Goal: Check status

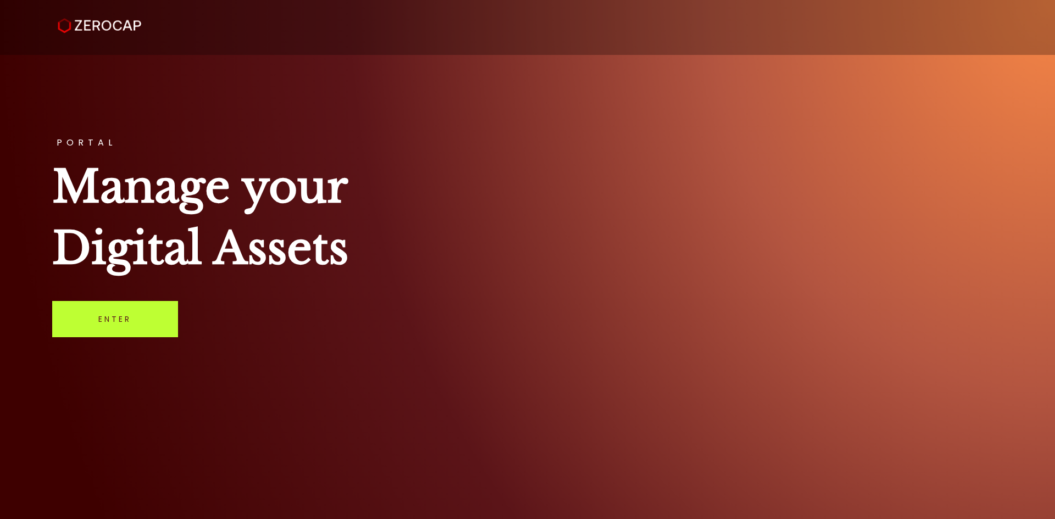
click at [126, 310] on link "Enter" at bounding box center [115, 319] width 126 height 36
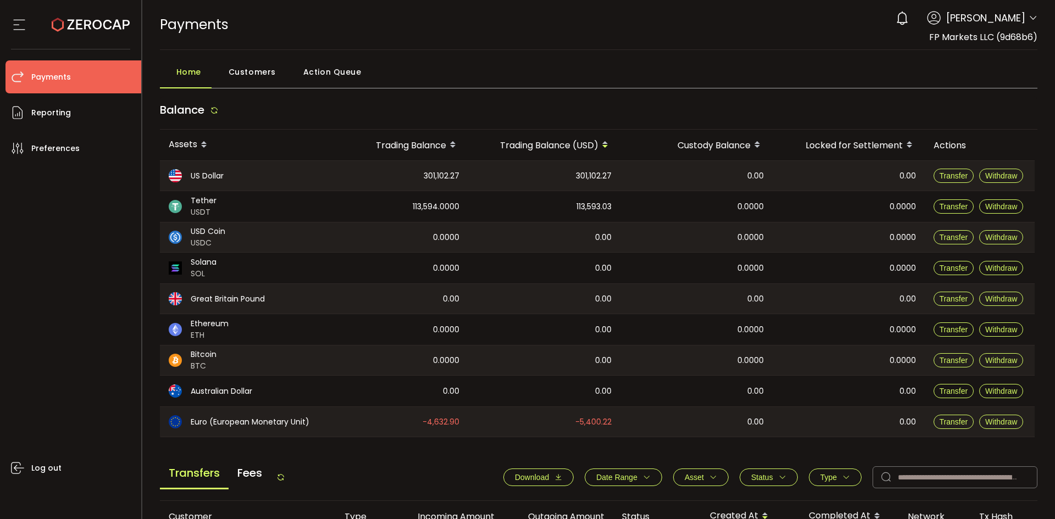
scroll to position [367, 0]
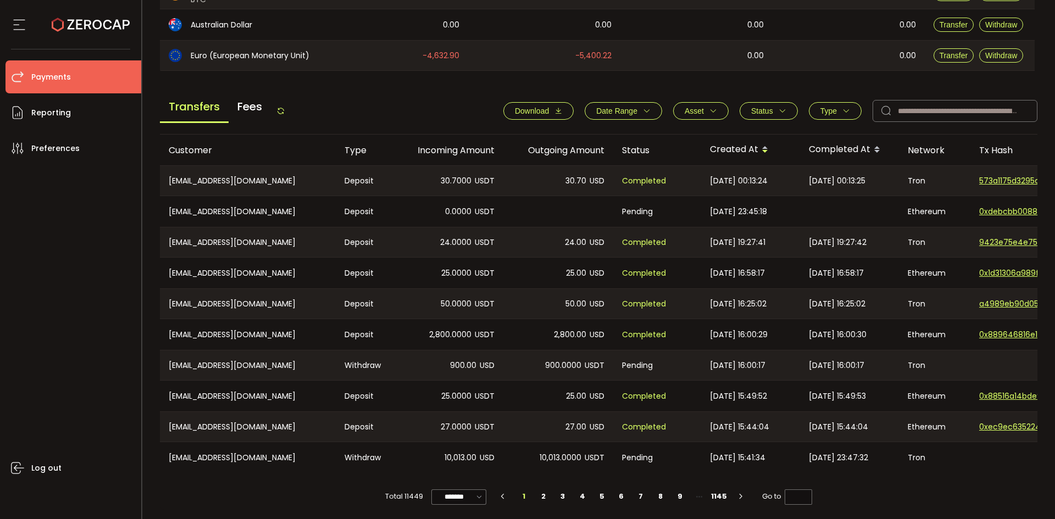
drag, startPoint x: 572, startPoint y: 473, endPoint x: 731, endPoint y: 469, distance: 159.4
click at [731, 469] on tr "CN-1376222093@qq.com Withdraw 10,013.00 USD 10,013.0000 USDT Pending 2025-08-20…" at bounding box center [738, 457] width 1157 height 31
click at [658, 484] on div "Total 11449 ******* 10/page 20/page 50/page 100/page 1 2 3 4 5 6 7 8 9 1145 Go …" at bounding box center [599, 491] width 878 height 37
click at [757, 113] on span "Status" at bounding box center [762, 111] width 22 height 9
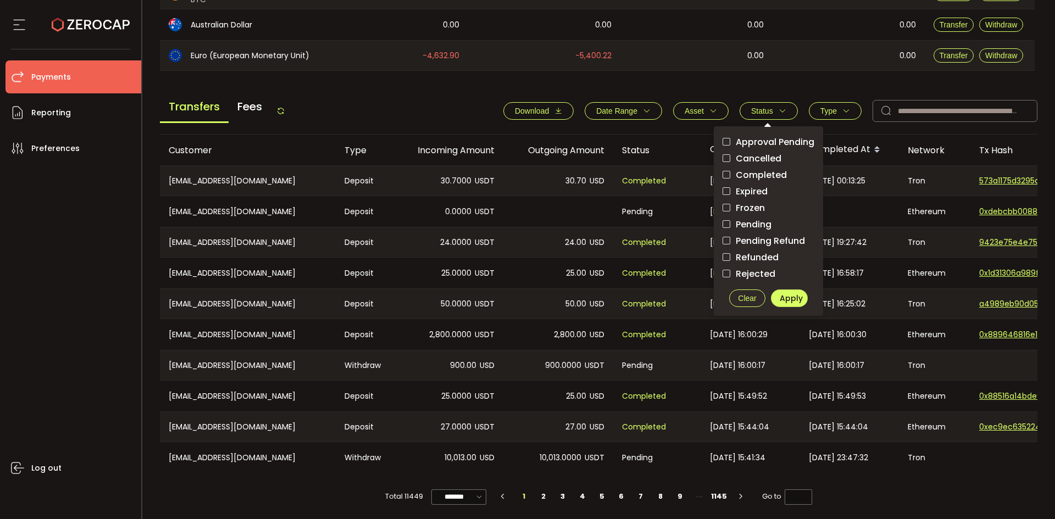
click at [742, 236] on span "Pending Refund" at bounding box center [767, 241] width 75 height 10
click at [787, 296] on span "Apply" at bounding box center [791, 298] width 23 height 11
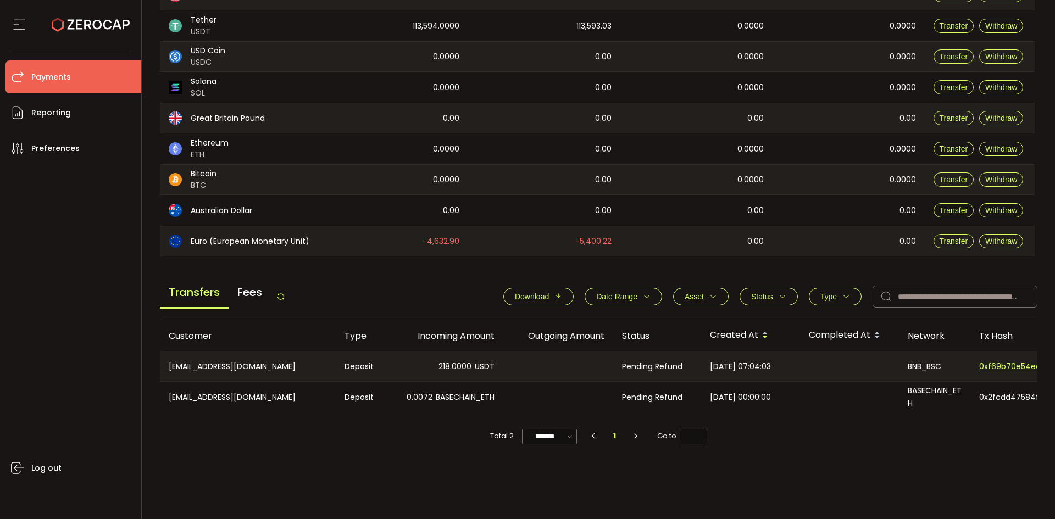
scroll to position [181, 0]
click at [757, 295] on span "Status" at bounding box center [762, 296] width 22 height 9
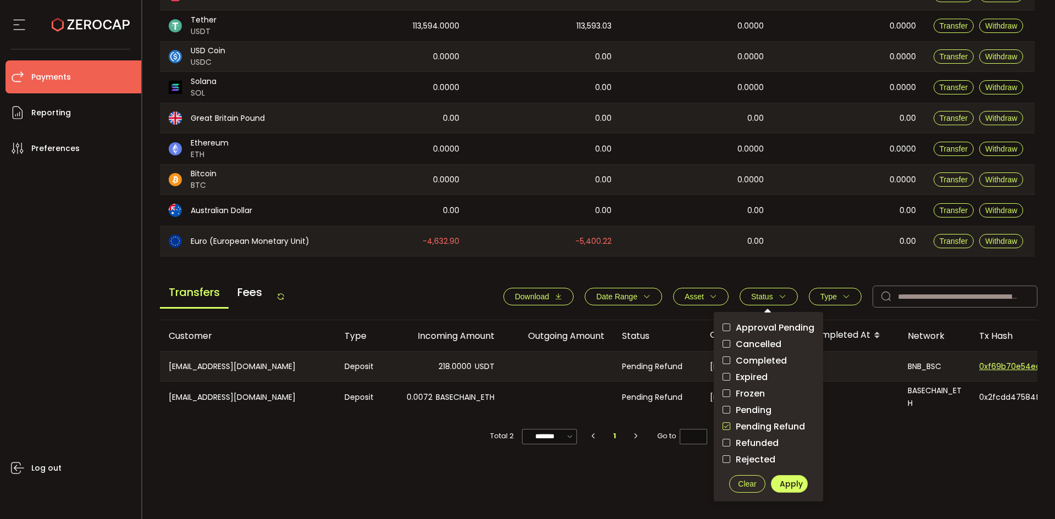
click at [746, 484] on span "Clear" at bounding box center [747, 484] width 18 height 9
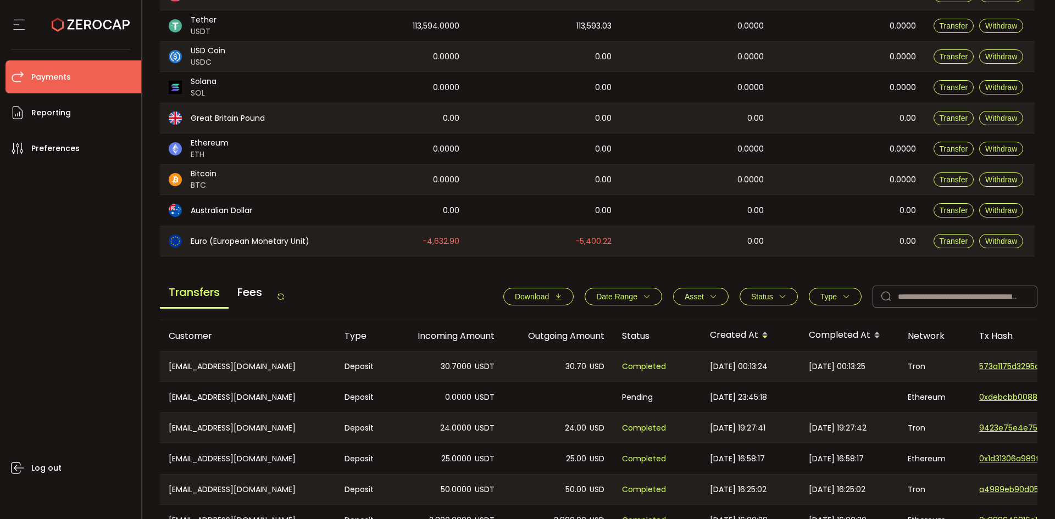
click at [282, 295] on icon at bounding box center [280, 296] width 9 height 9
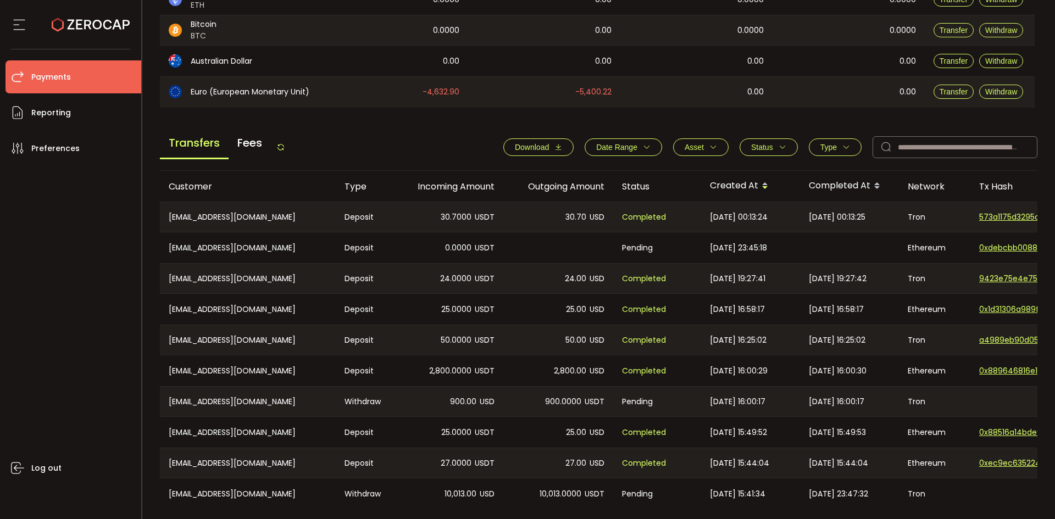
scroll to position [372, 0]
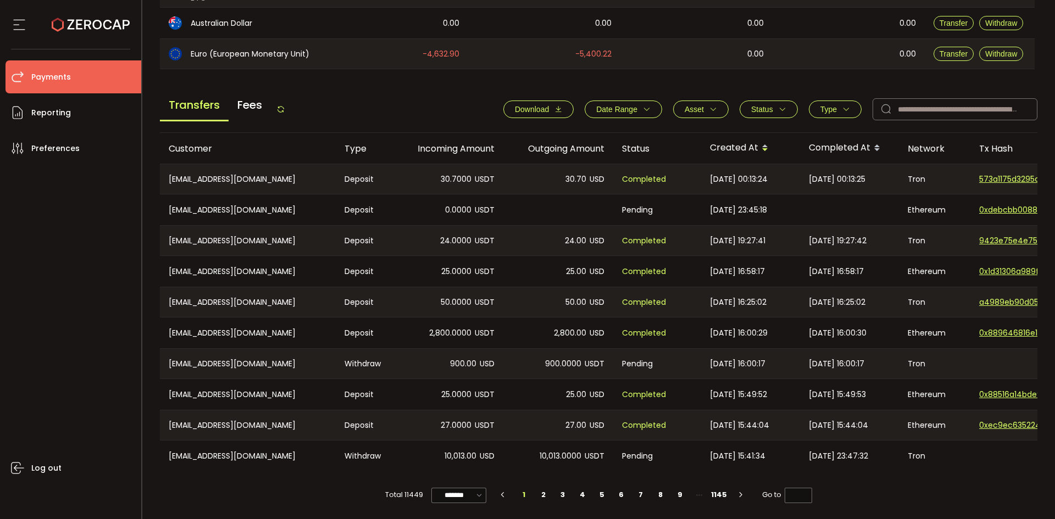
click at [762, 106] on span "Status" at bounding box center [762, 109] width 22 height 9
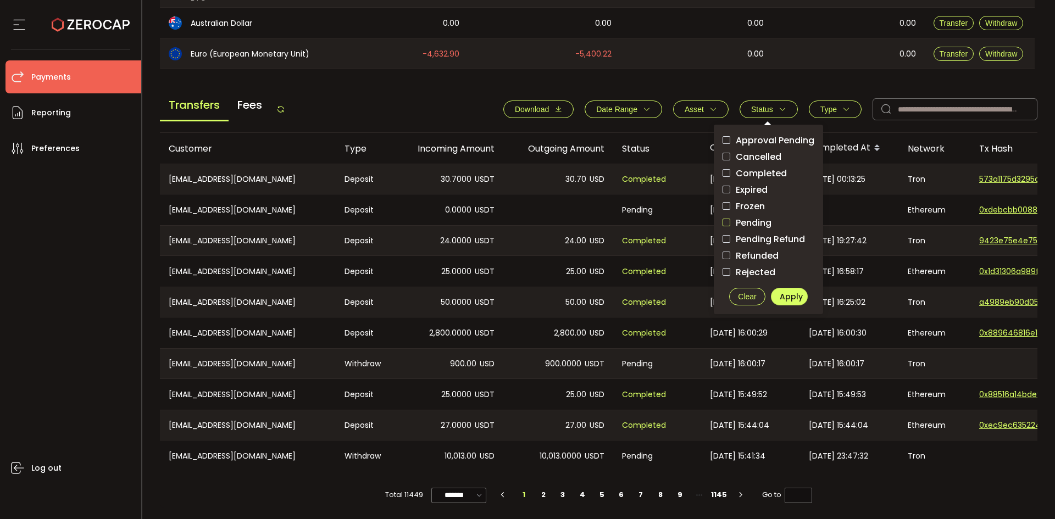
click at [725, 220] on span "checkbox-group" at bounding box center [727, 223] width 8 height 8
click at [792, 292] on span "Apply" at bounding box center [791, 296] width 23 height 11
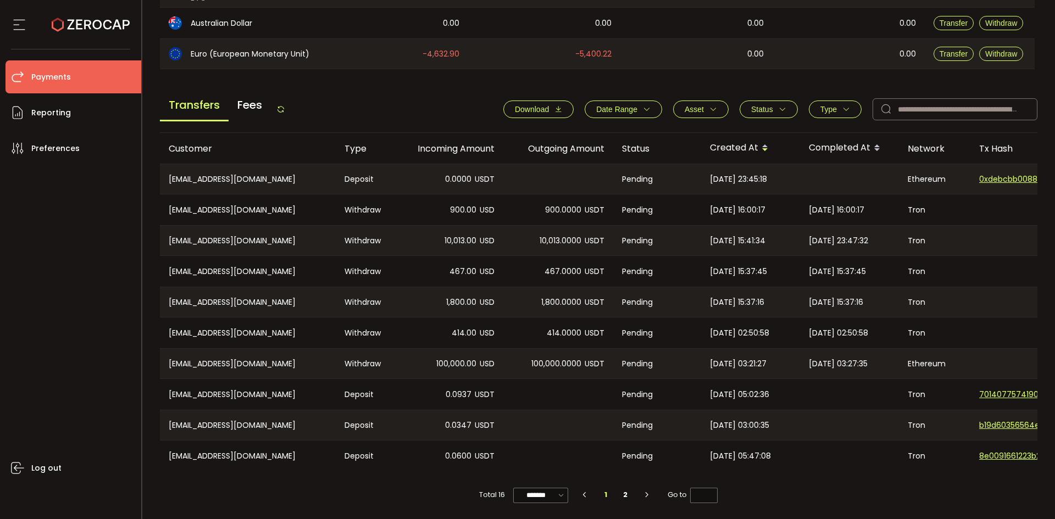
click at [282, 106] on icon at bounding box center [280, 109] width 9 height 9
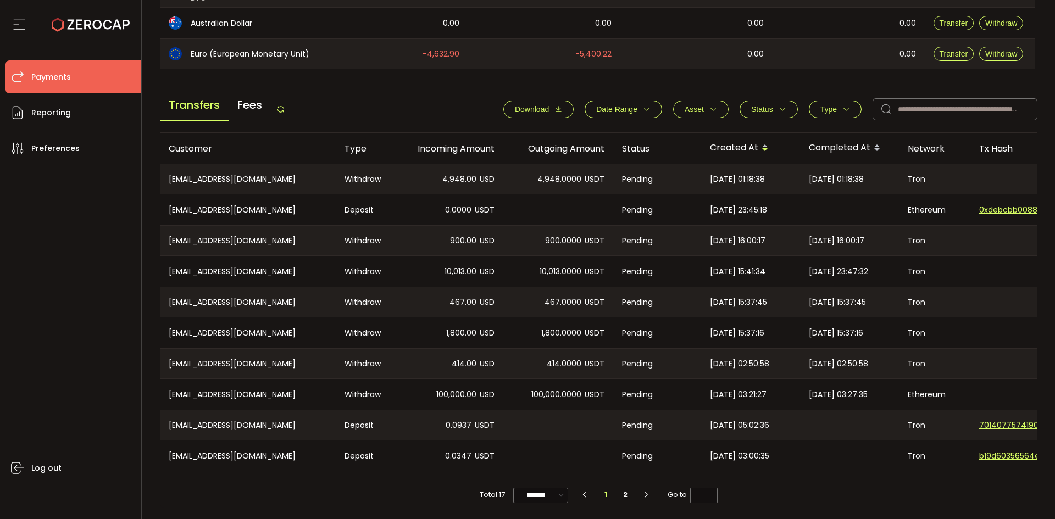
click at [757, 106] on span "Status" at bounding box center [762, 109] width 22 height 9
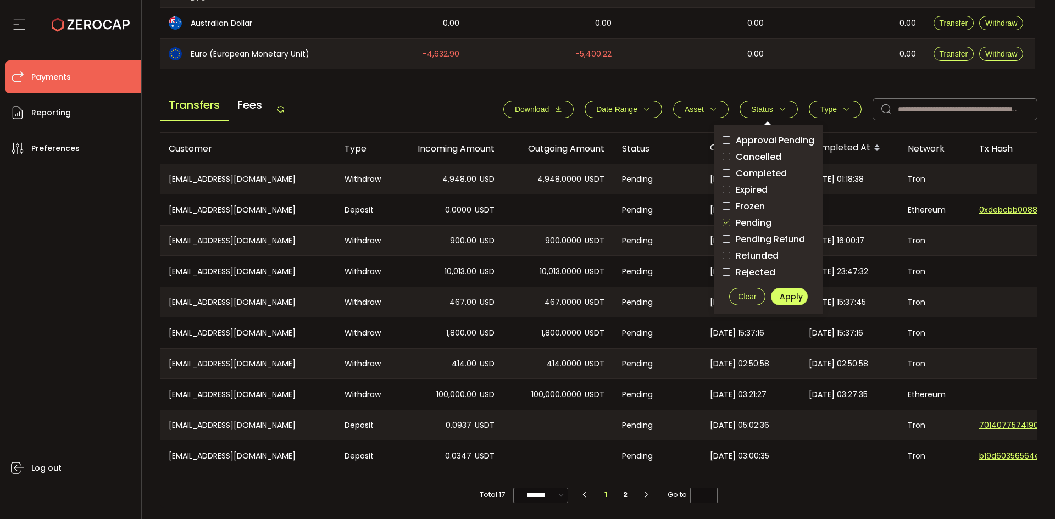
click at [738, 292] on span "Clear" at bounding box center [747, 296] width 18 height 9
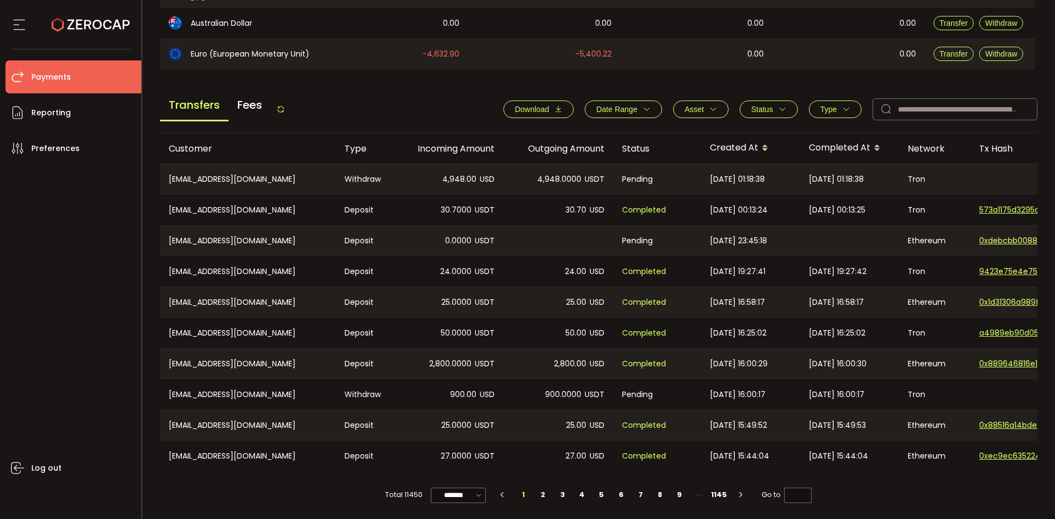
click at [279, 106] on icon at bounding box center [280, 109] width 9 height 9
